Goal: Find specific page/section: Find specific page/section

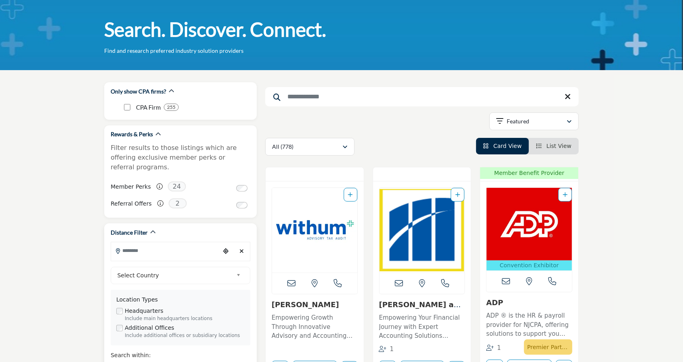
scroll to position [40, 0]
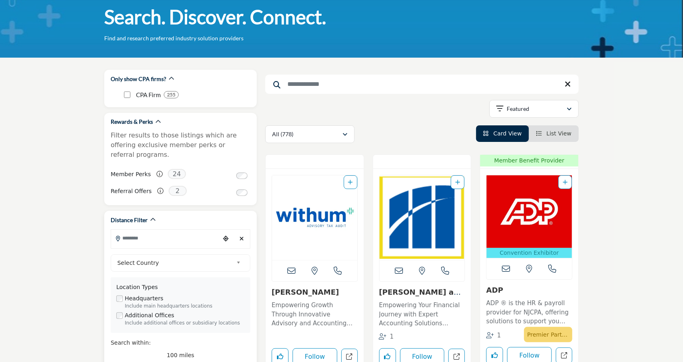
click at [144, 234] on input "Search Location" at bounding box center [165, 238] width 109 height 16
type input "*"
click at [136, 235] on input "******" at bounding box center [165, 238] width 109 height 16
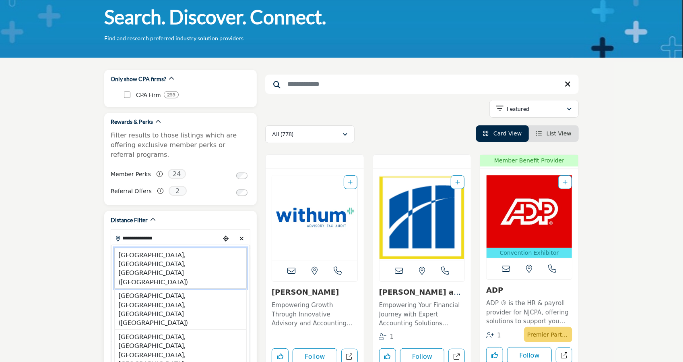
click at [159, 248] on li "Edison, NJ, USA (Middlesex County)" at bounding box center [180, 268] width 132 height 41
type input "**********"
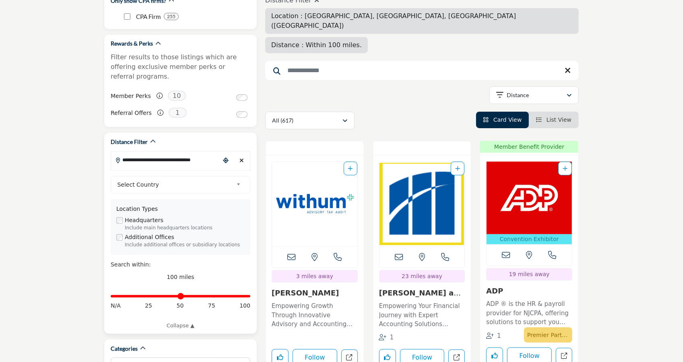
scroll to position [161, 0]
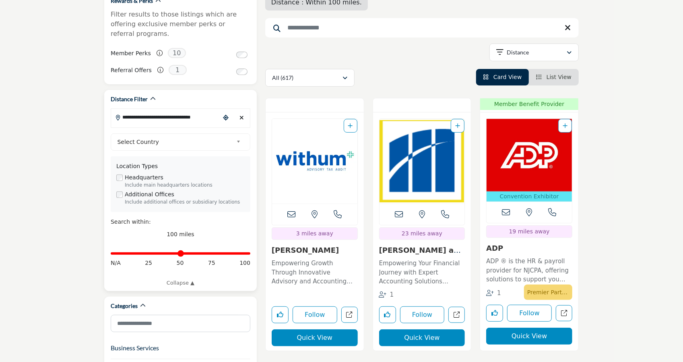
type input "**"
click at [148, 252] on input "Distance in miles" at bounding box center [181, 253] width 140 height 2
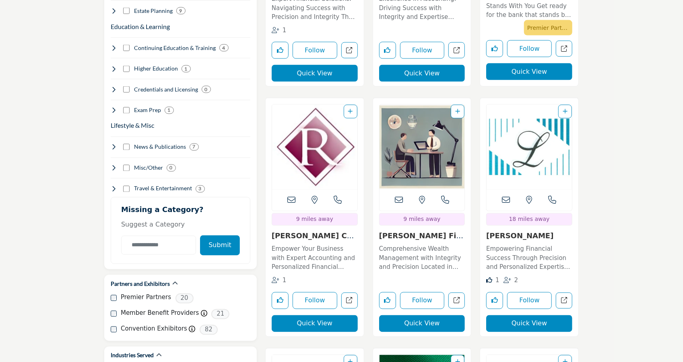
scroll to position [947, 0]
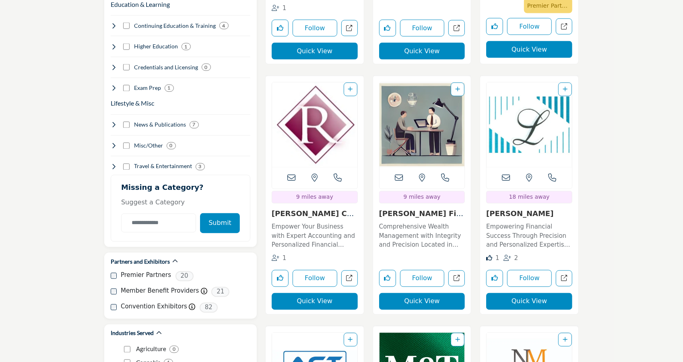
drag, startPoint x: 676, startPoint y: 95, endPoint x: 673, endPoint y: 126, distance: 30.7
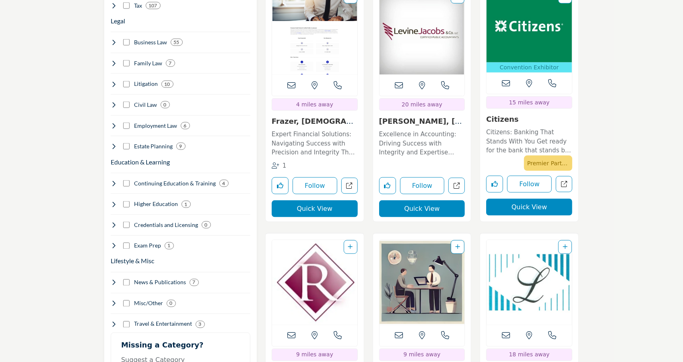
scroll to position [0, 0]
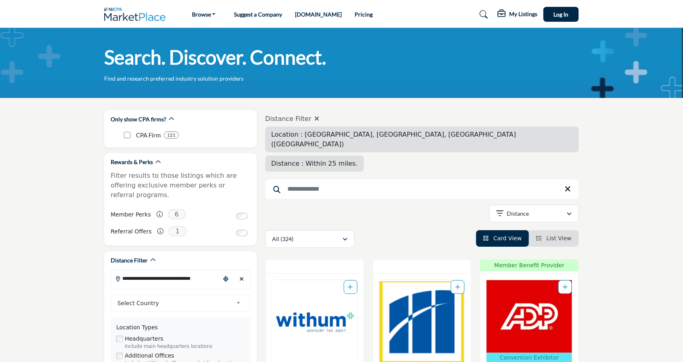
click at [320, 179] on input "Search Keyword" at bounding box center [422, 188] width 314 height 19
type input "******"
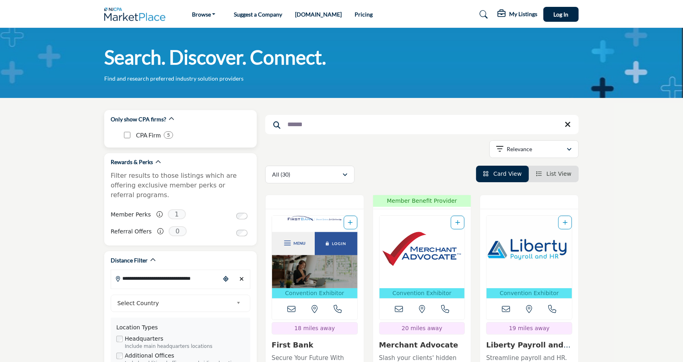
click at [151, 116] on h2 "Only show CPA firms?" at bounding box center [139, 119] width 56 height 8
click at [144, 133] on p "CPA Firm" at bounding box center [148, 134] width 25 height 9
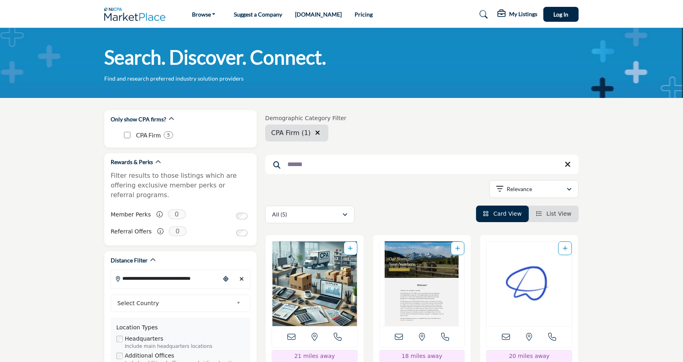
click at [315, 131] on icon "button" at bounding box center [317, 132] width 5 height 6
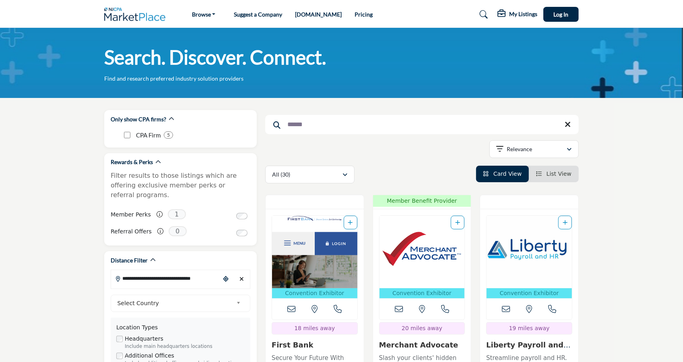
click at [569, 121] on icon at bounding box center [568, 124] width 6 height 8
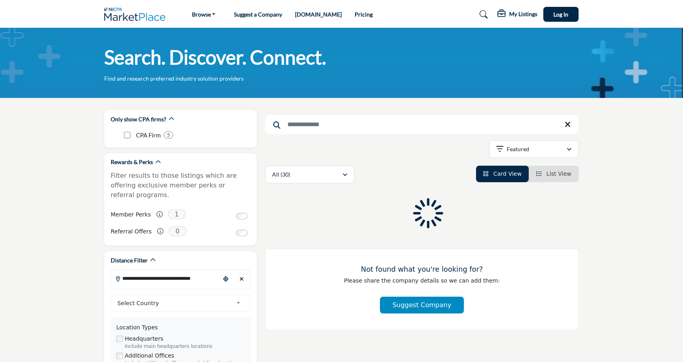
click at [569, 127] on icon at bounding box center [568, 124] width 6 height 8
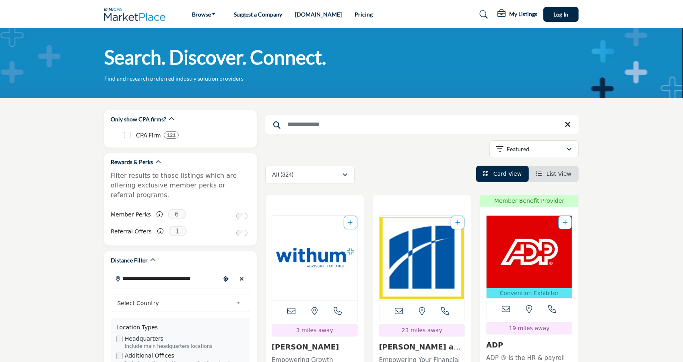
click at [68, 45] on div "Search. Discover. Connect. Find and research preferred industry solution provid…" at bounding box center [341, 63] width 683 height 70
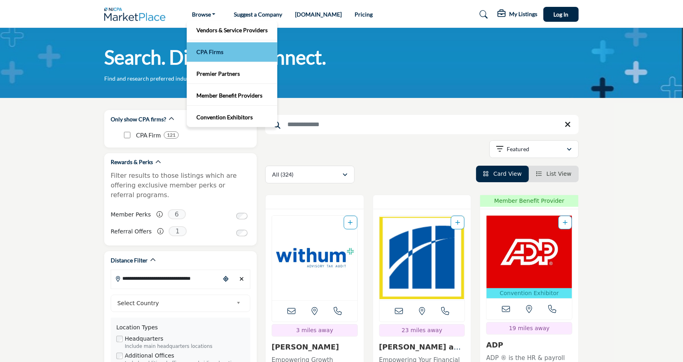
click at [222, 52] on link "CPA Firms" at bounding box center [232, 51] width 83 height 11
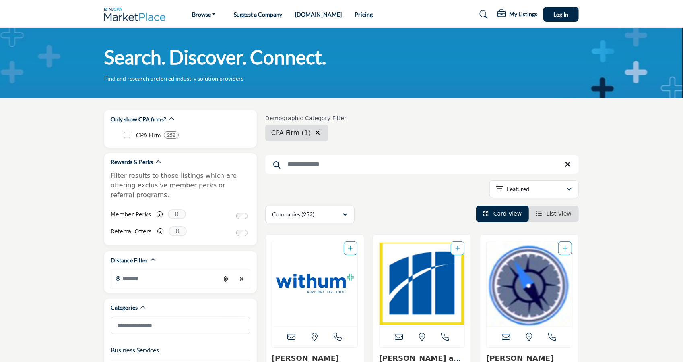
click at [132, 54] on h1 "Search. Discover. Connect." at bounding box center [215, 57] width 222 height 25
click at [126, 23] on nav "Browse Vendors & Service Providers Suggest a Company Pricing" at bounding box center [341, 14] width 683 height 21
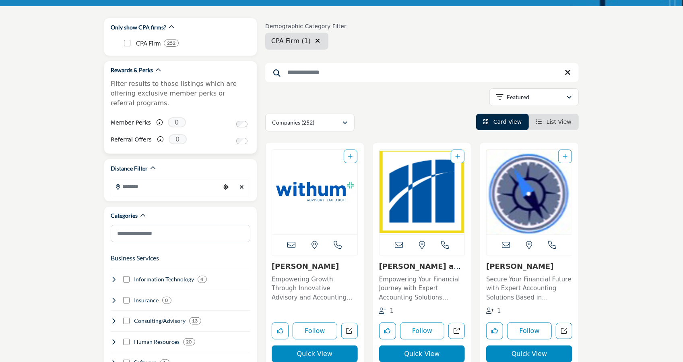
scroll to position [81, 0]
